Goal: Browse casually

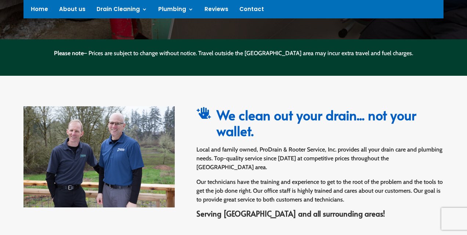
scroll to position [9, 0]
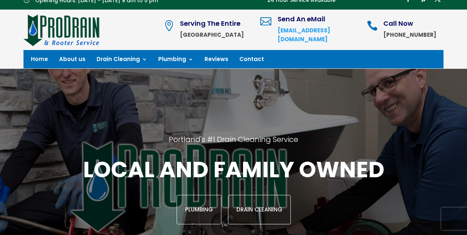
click at [41, 57] on link "Home" at bounding box center [39, 61] width 17 height 8
